Goal: Transaction & Acquisition: Book appointment/travel/reservation

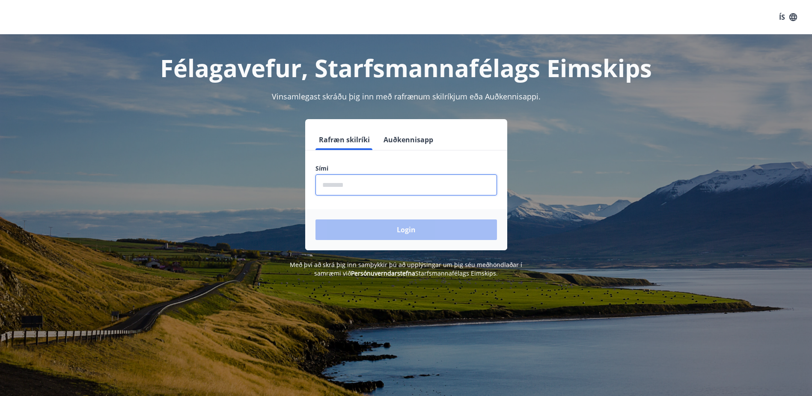
click at [396, 191] on input "phone" at bounding box center [407, 184] width 182 height 21
type input "********"
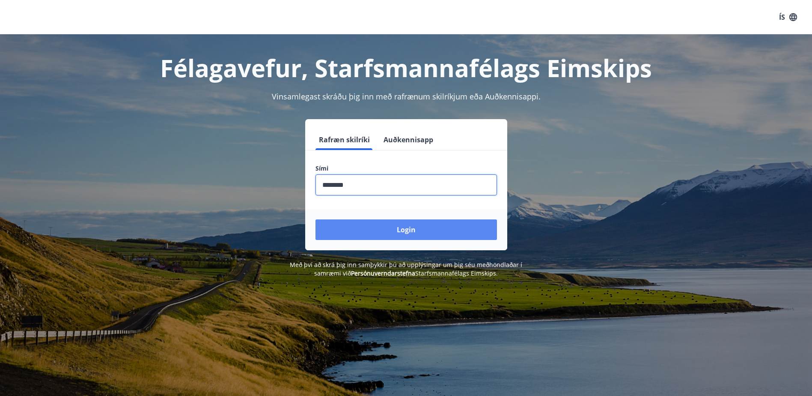
click at [390, 226] on button "Login" at bounding box center [407, 229] width 182 height 21
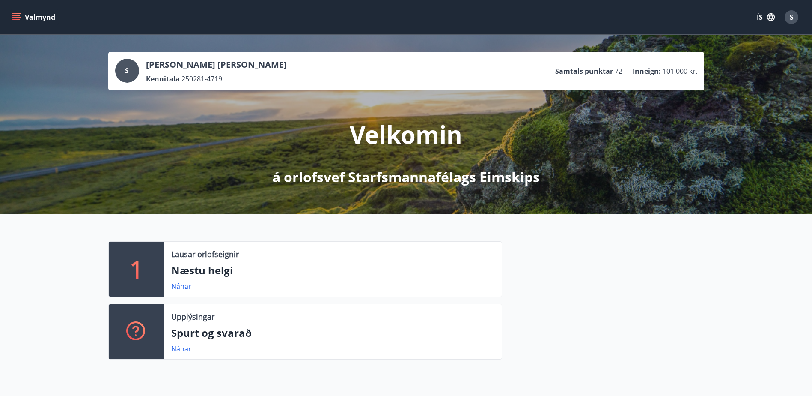
click at [21, 16] on button "Valmynd" at bounding box center [34, 16] width 48 height 15
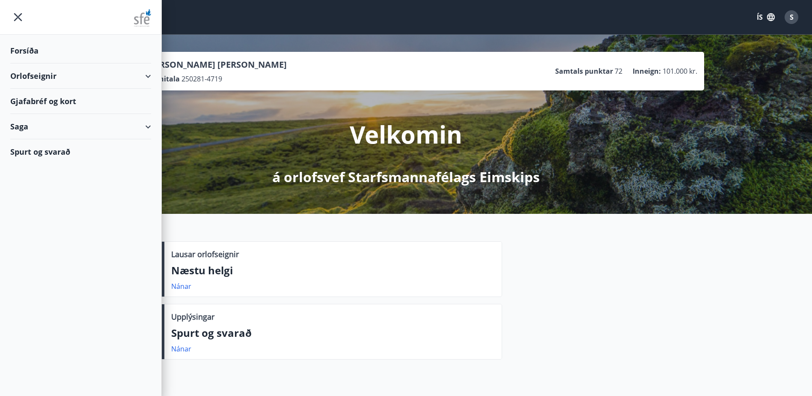
click at [50, 74] on div "Orlofseignir" at bounding box center [80, 75] width 141 height 25
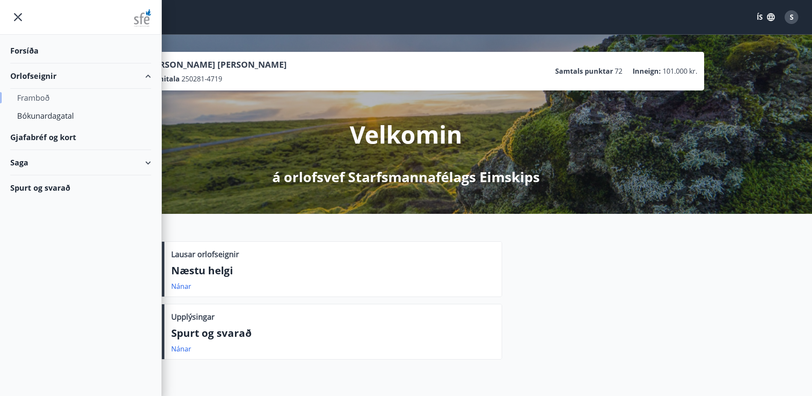
click at [41, 95] on div "Framboð" at bounding box center [80, 98] width 127 height 18
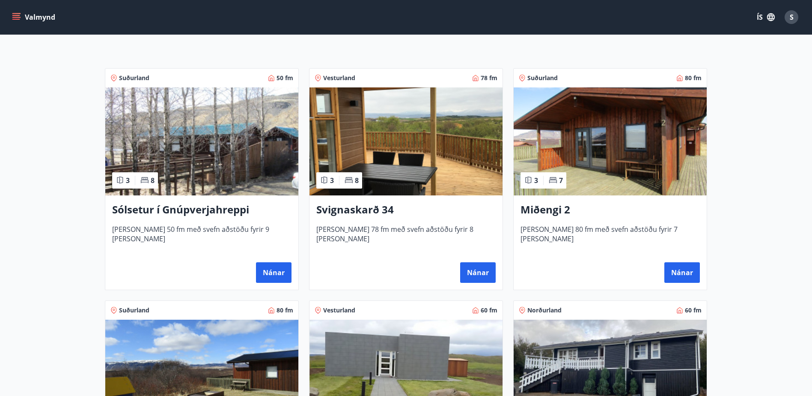
click at [216, 105] on img at bounding box center [201, 141] width 193 height 108
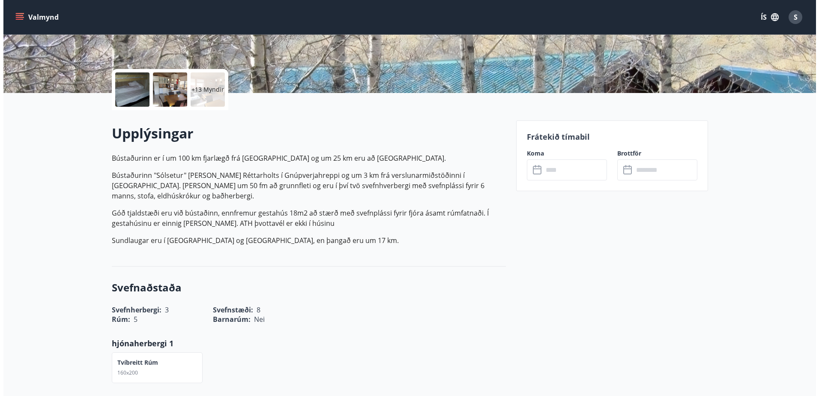
scroll to position [171, 0]
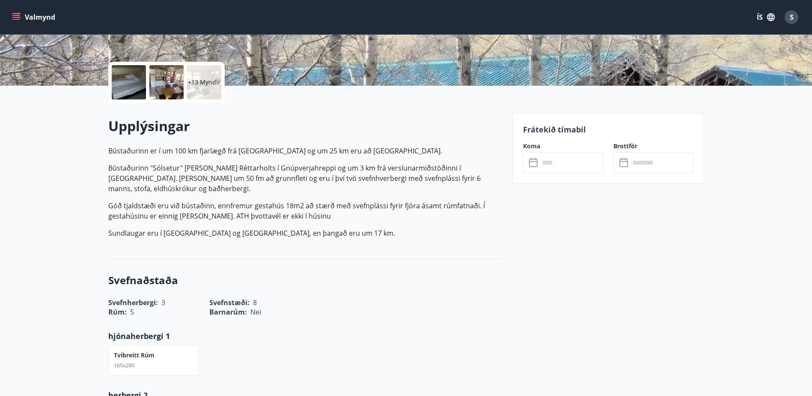
click at [197, 90] on div "+13 Myndir" at bounding box center [204, 82] width 34 height 34
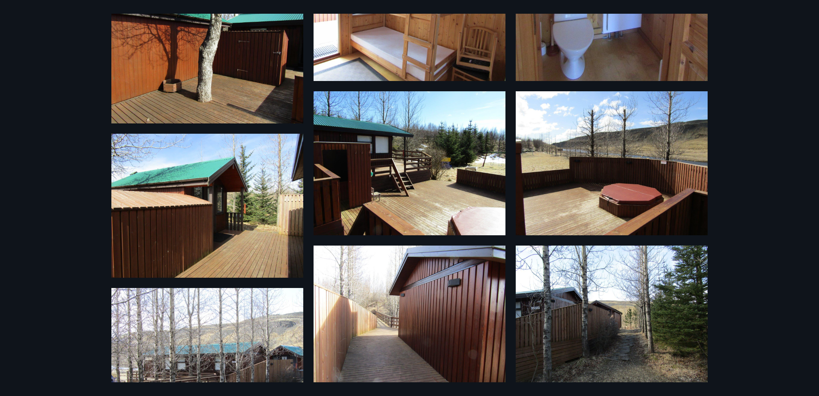
scroll to position [737, 0]
